Goal: Task Accomplishment & Management: Use online tool/utility

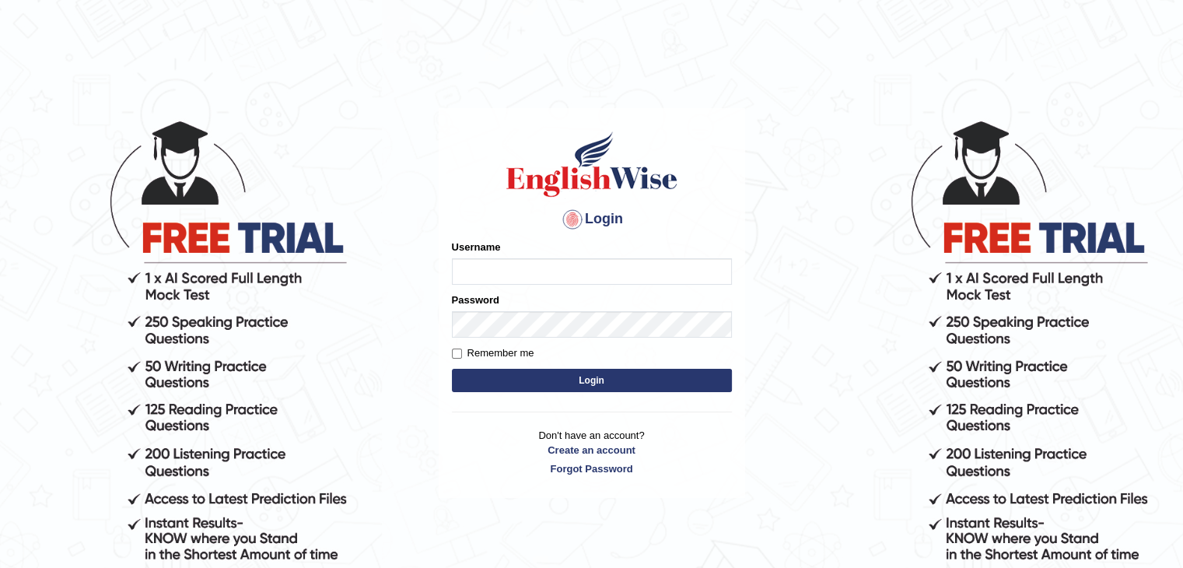
type input "ramsaran15"
click at [556, 380] on button "Login" at bounding box center [592, 380] width 280 height 23
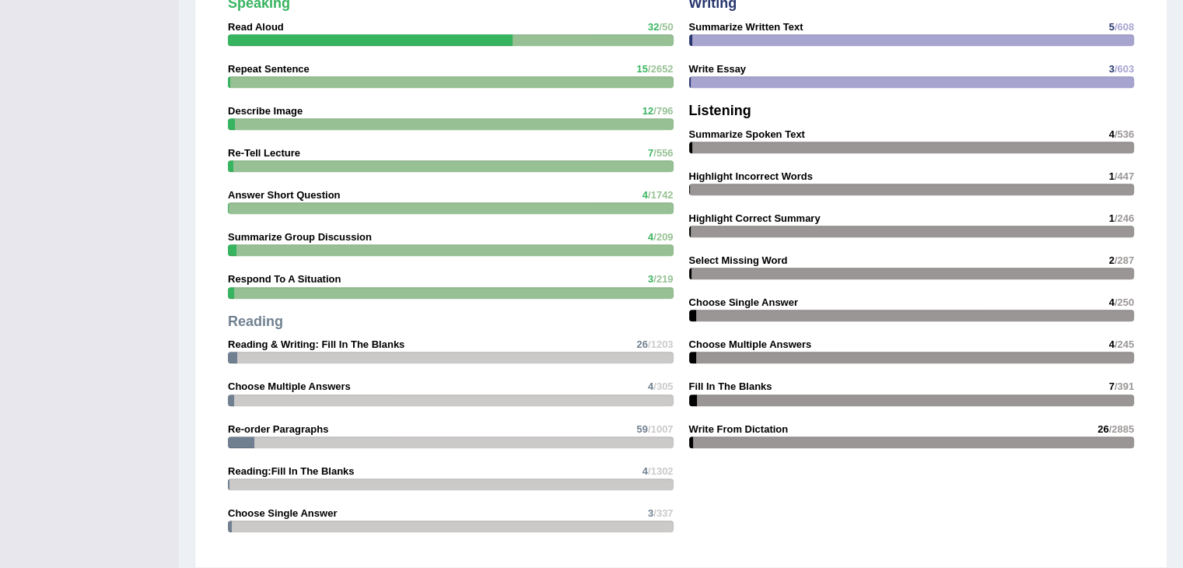
scroll to position [2100, 0]
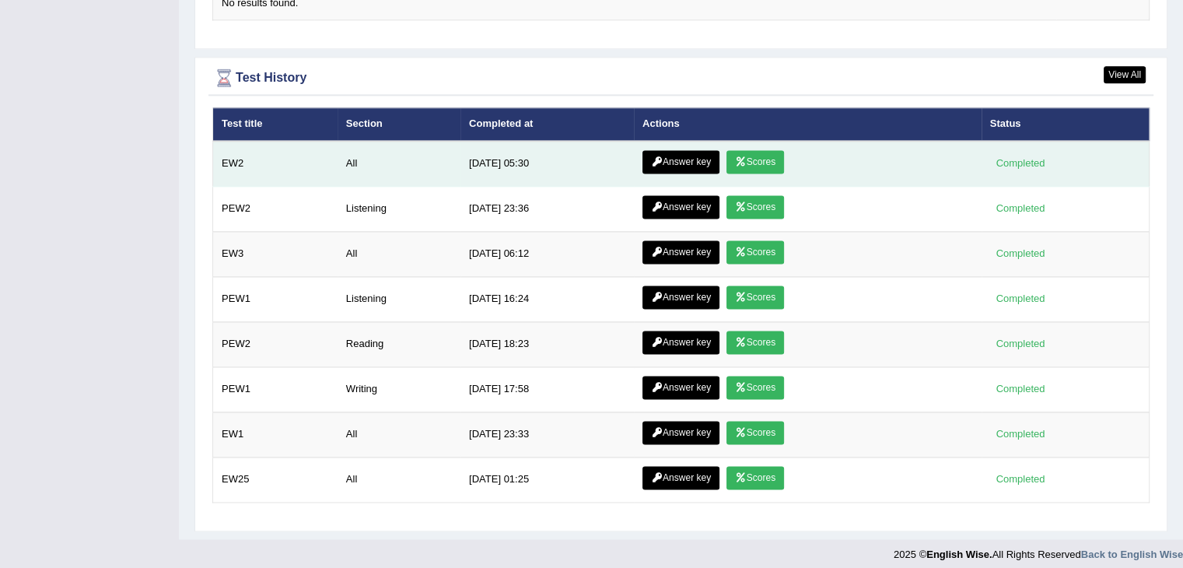
click at [754, 162] on link "Scores" at bounding box center [755, 161] width 58 height 23
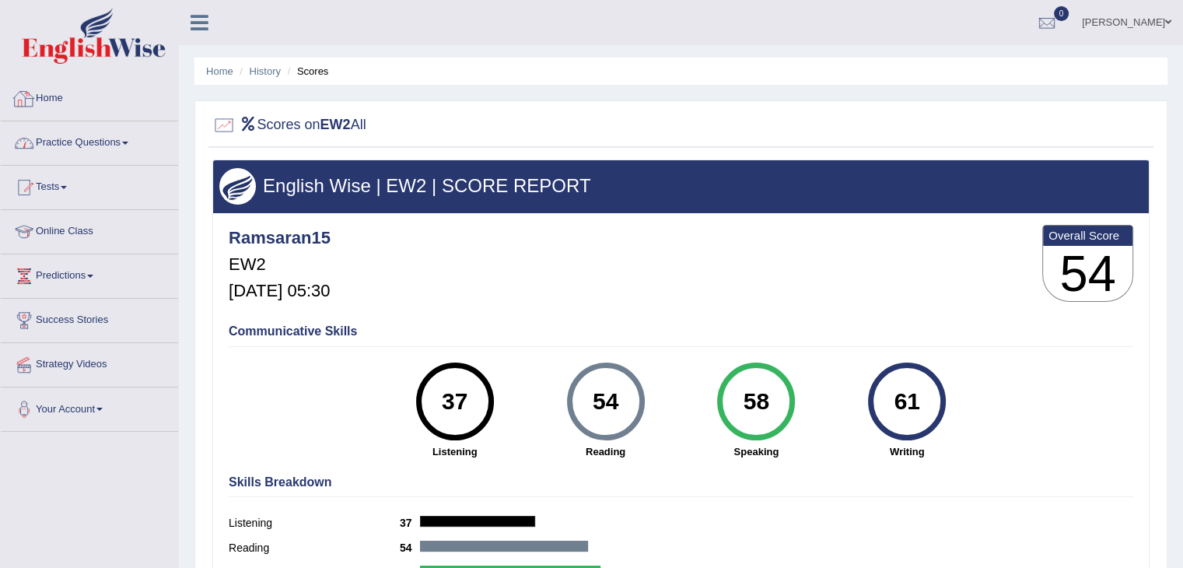
click at [128, 141] on link "Practice Questions" at bounding box center [89, 140] width 177 height 39
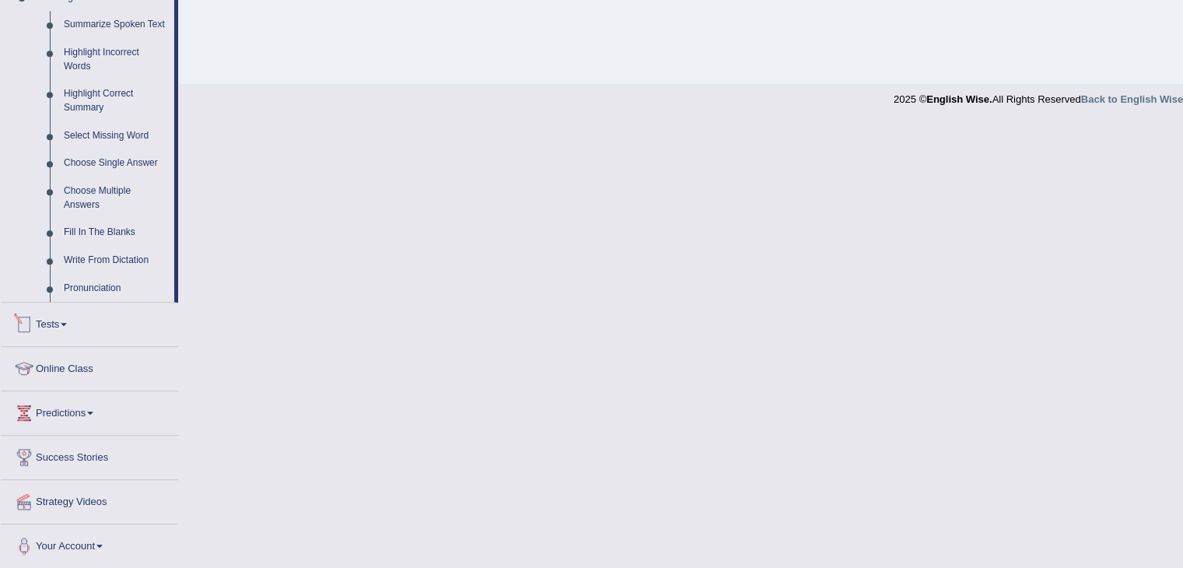
click at [61, 321] on link "Tests" at bounding box center [89, 322] width 177 height 39
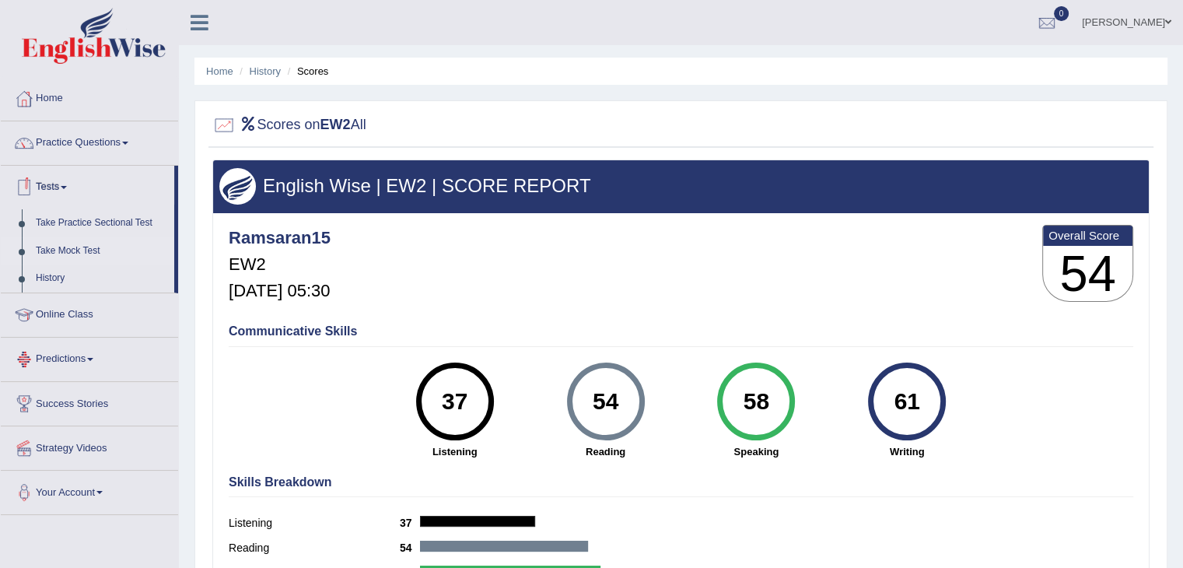
click at [71, 252] on link "Take Mock Test" at bounding box center [101, 251] width 145 height 28
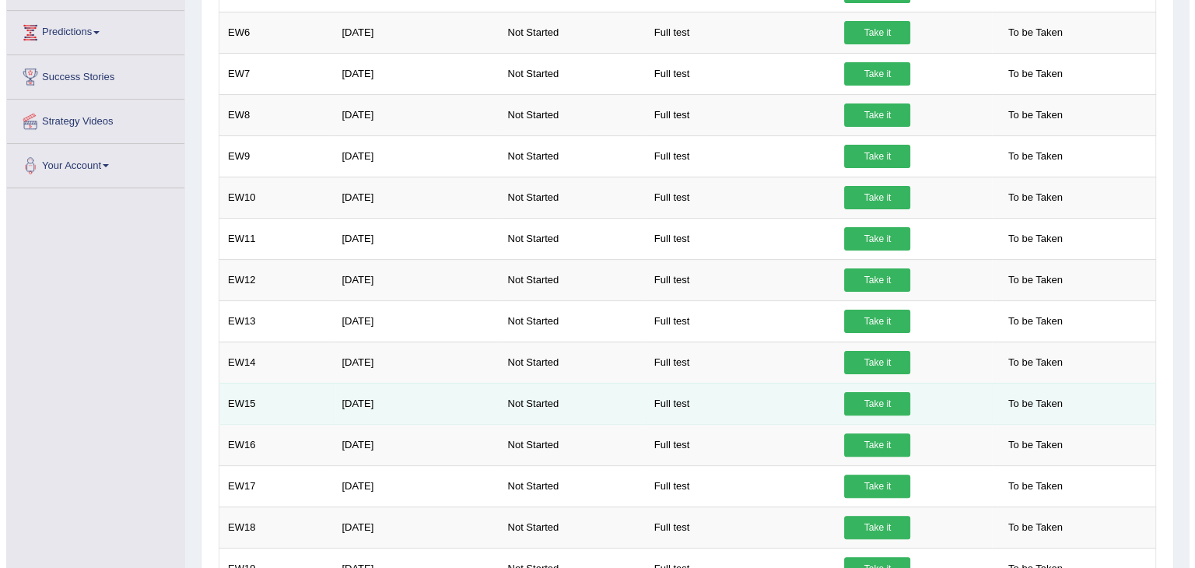
scroll to position [330, 0]
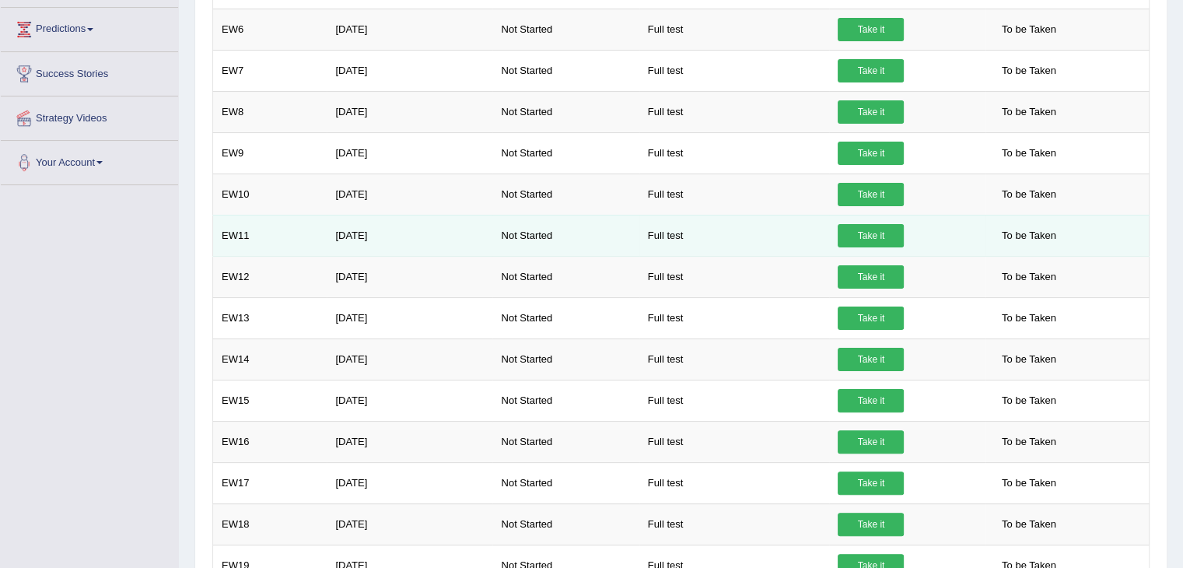
click at [858, 232] on link "Take it" at bounding box center [871, 235] width 66 height 23
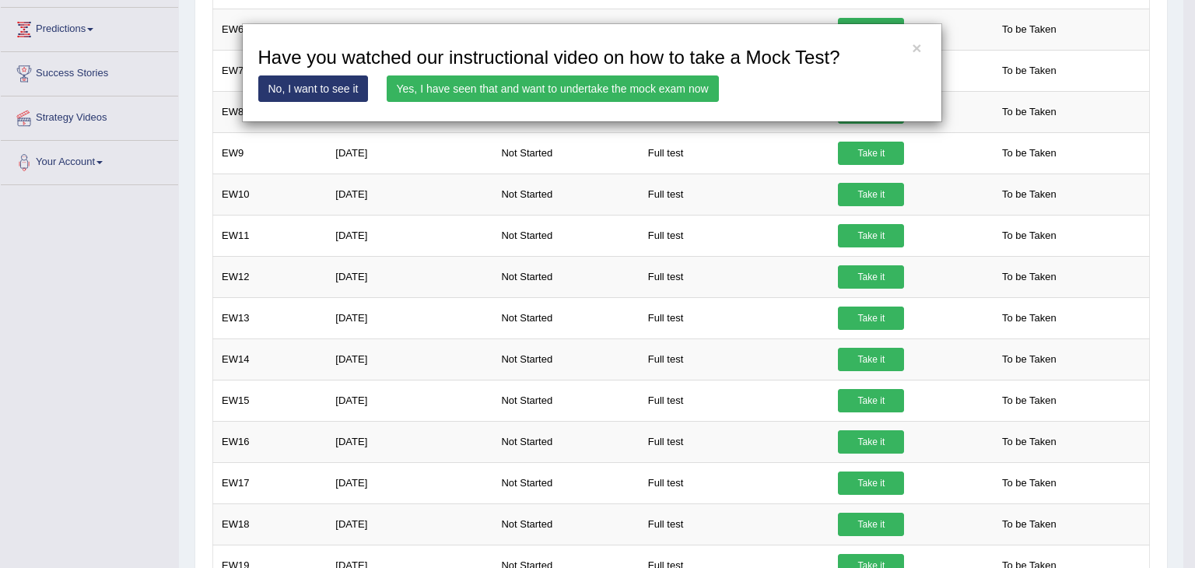
click at [565, 85] on link "Yes, I have seen that and want to undertake the mock exam now" at bounding box center [553, 88] width 332 height 26
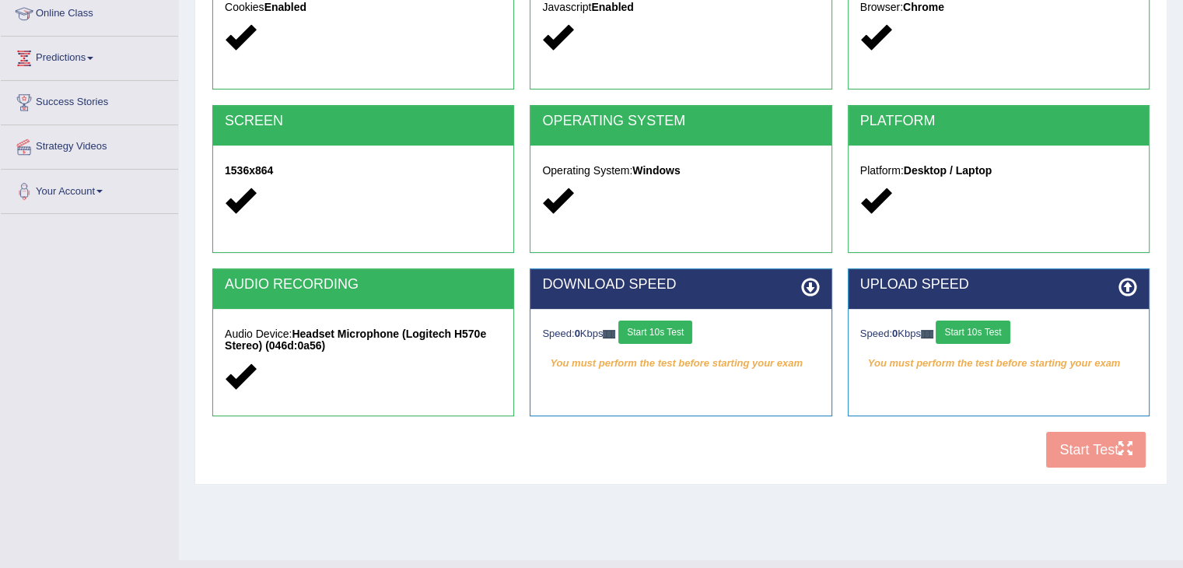
scroll to position [207, 0]
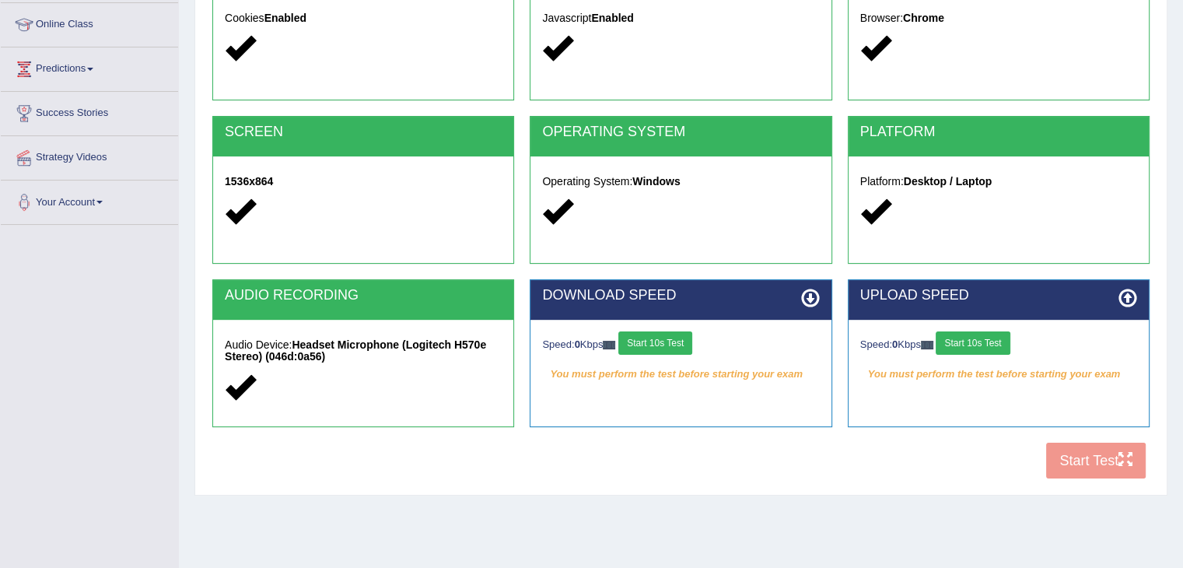
click at [669, 331] on button "Start 10s Test" at bounding box center [655, 342] width 74 height 23
click at [980, 348] on button "Start 10s Test" at bounding box center [973, 342] width 74 height 23
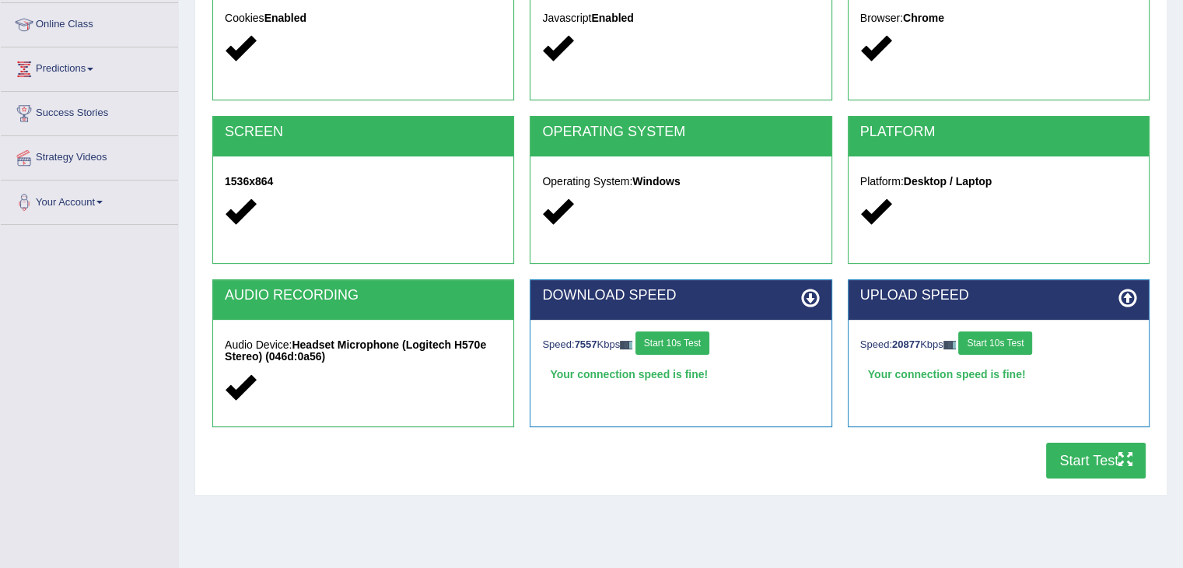
click at [1093, 460] on button "Start Test" at bounding box center [1096, 461] width 100 height 36
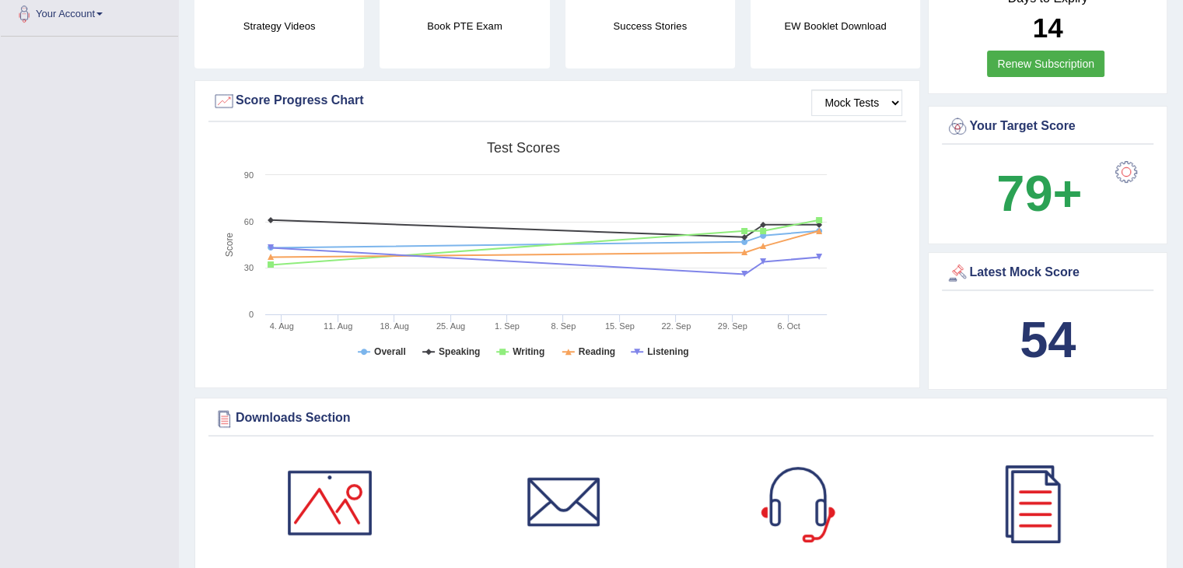
scroll to position [429, 0]
